Goal: Task Accomplishment & Management: Complete application form

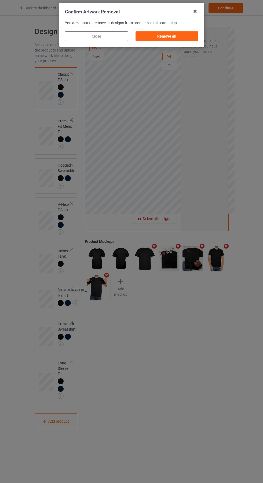
click at [168, 38] on div "Remove all" at bounding box center [166, 36] width 63 height 10
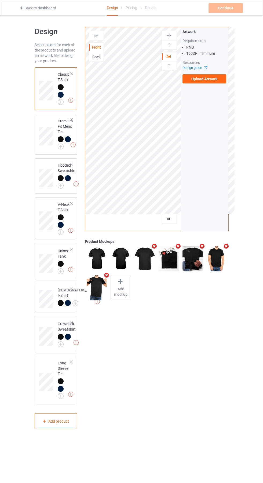
click at [217, 78] on label "Upload Artwork" at bounding box center [204, 78] width 44 height 9
click at [0, 0] on input "Upload Artwork" at bounding box center [0, 0] width 0 height 0
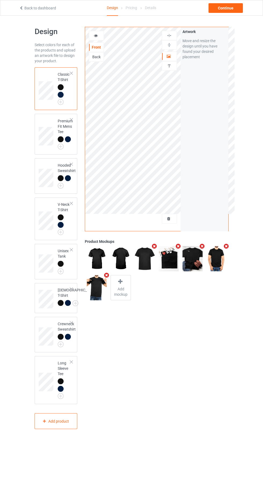
click at [0, 0] on img at bounding box center [0, 0] width 0 height 0
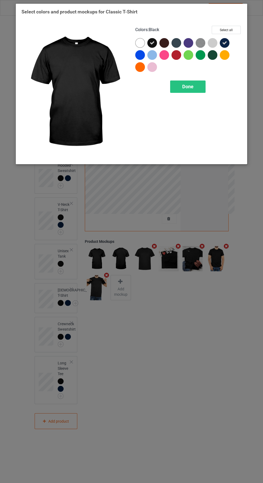
click at [200, 43] on img at bounding box center [200, 43] width 10 height 10
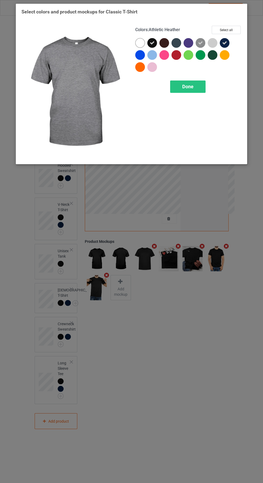
click at [212, 38] on div at bounding box center [213, 43] width 10 height 10
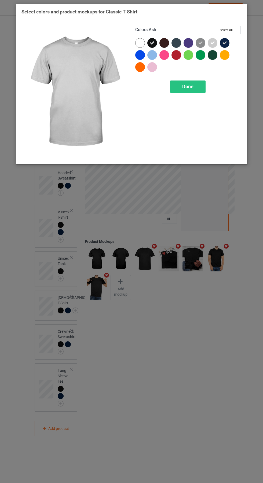
click at [215, 42] on icon at bounding box center [212, 42] width 5 height 5
click at [194, 84] on div "Done" at bounding box center [187, 86] width 35 height 12
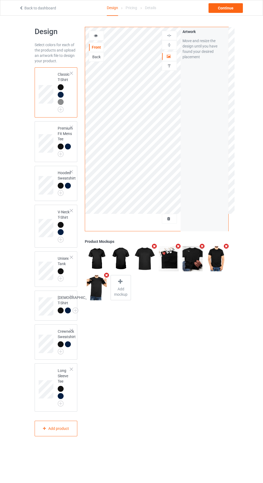
click at [0, 0] on img at bounding box center [0, 0] width 0 height 0
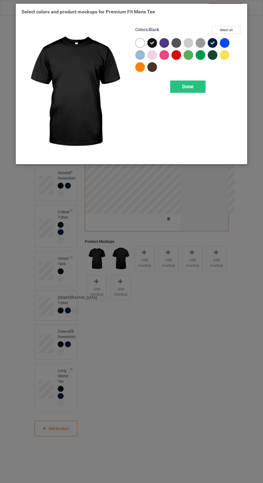
click at [203, 39] on img at bounding box center [200, 43] width 10 height 10
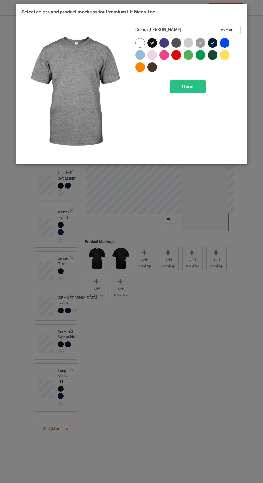
click at [194, 83] on div "Done" at bounding box center [187, 86] width 35 height 12
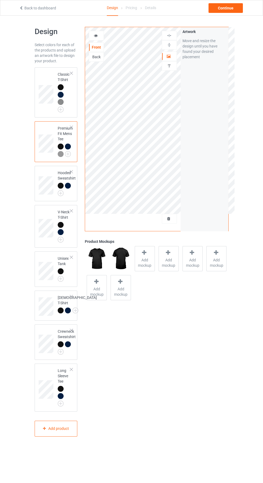
click at [0, 0] on img at bounding box center [0, 0] width 0 height 0
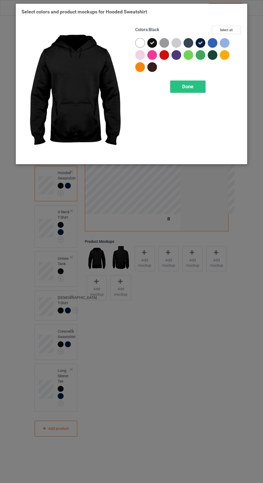
click at [166, 40] on div at bounding box center [164, 43] width 10 height 10
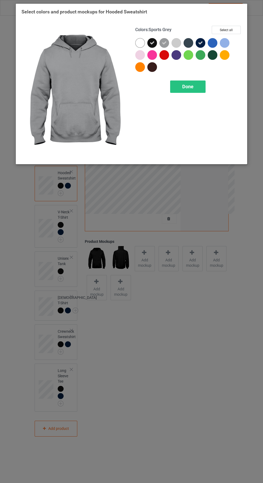
click at [188, 86] on span "Done" at bounding box center [187, 87] width 11 height 6
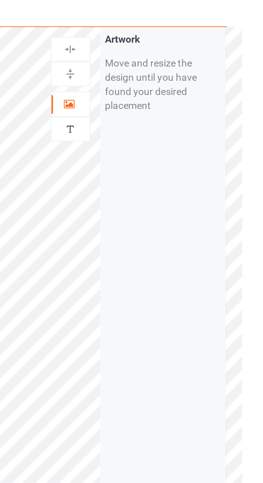
click at [169, 56] on icon at bounding box center [169, 56] width 5 height 4
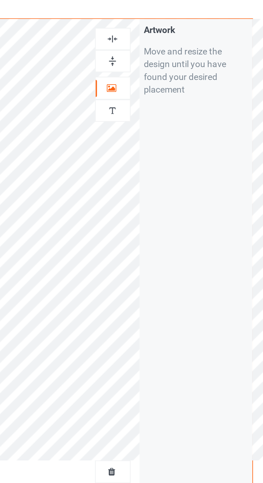
click at [171, 34] on img at bounding box center [169, 35] width 5 height 5
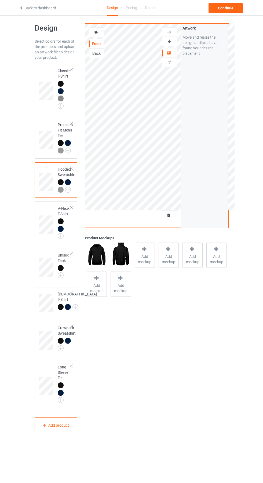
scroll to position [4, 0]
click at [237, 12] on div "Continue" at bounding box center [225, 8] width 34 height 10
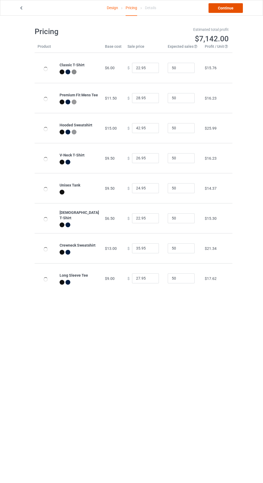
click at [237, 9] on link "Continue" at bounding box center [225, 8] width 34 height 10
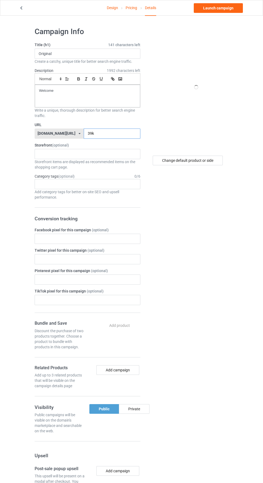
click at [108, 135] on input "39k" at bounding box center [112, 133] width 57 height 10
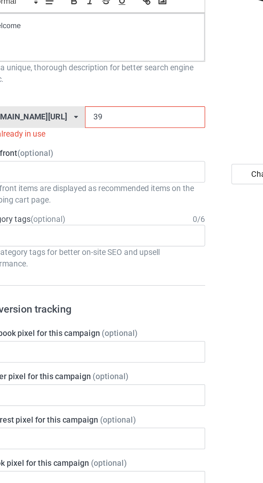
type input "3"
type input "Gzr"
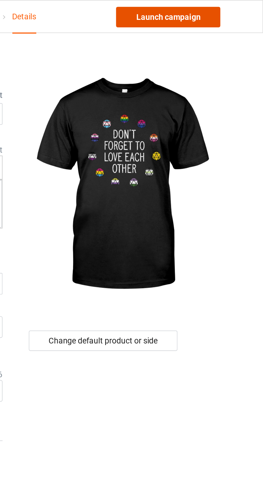
click at [229, 8] on link "Launch campaign" at bounding box center [218, 8] width 49 height 10
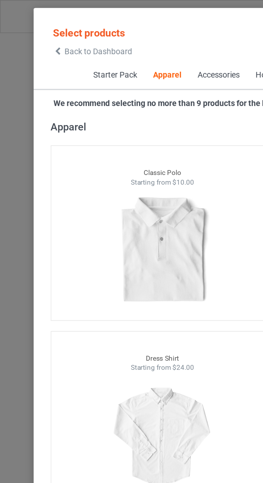
click at [27, 24] on icon at bounding box center [27, 24] width 5 height 4
